Goal: Find specific page/section: Find specific page/section

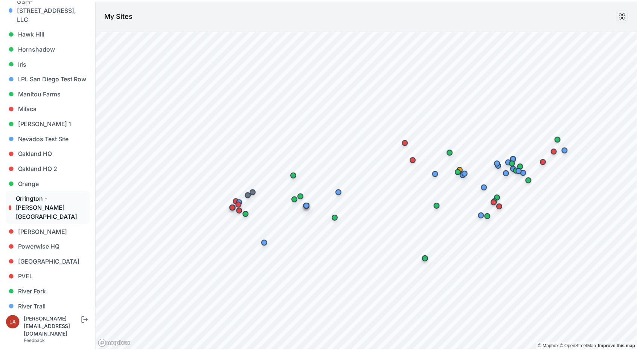
scroll to position [339, 0]
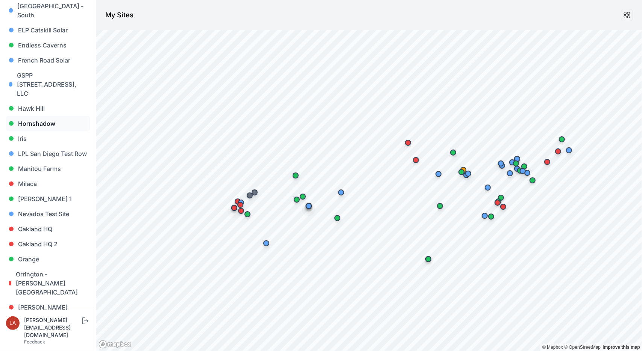
click at [28, 116] on link "Hornshadow" at bounding box center [48, 123] width 84 height 15
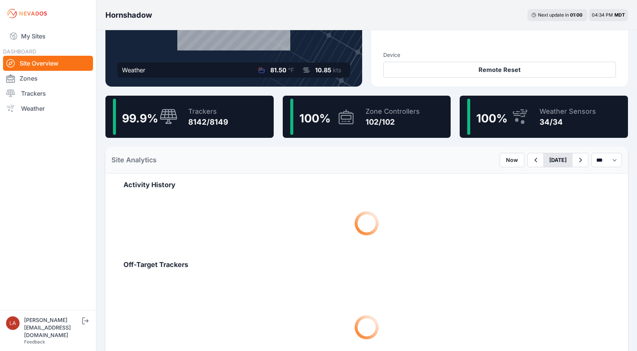
scroll to position [150, 0]
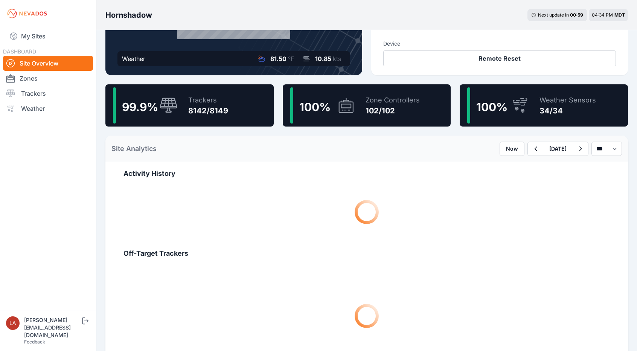
click at [528, 105] on icon at bounding box center [519, 105] width 18 height 17
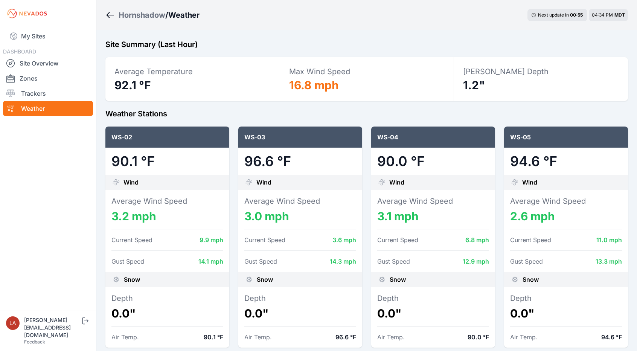
click at [103, 12] on div "Hornshadow / Weather Next update in 00 : 55 04:34 PM MDT" at bounding box center [366, 15] width 540 height 30
click at [106, 14] on icon "Breadcrumb" at bounding box center [109, 15] width 9 height 9
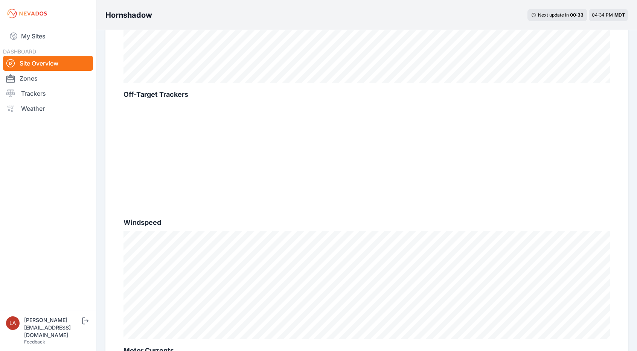
scroll to position [368, 0]
